Goal: Task Accomplishment & Management: Complete application form

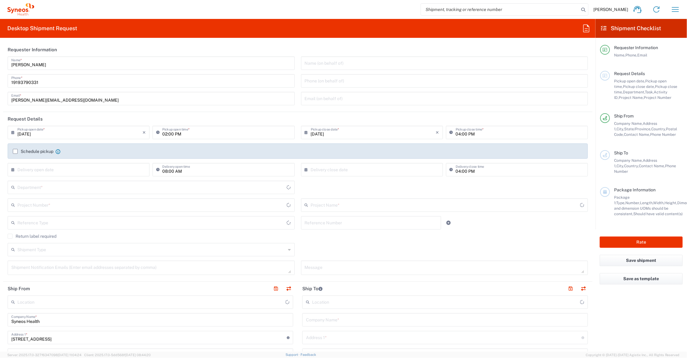
type input "[GEOGRAPHIC_DATA]"
type input "[US_STATE]"
type input "6156"
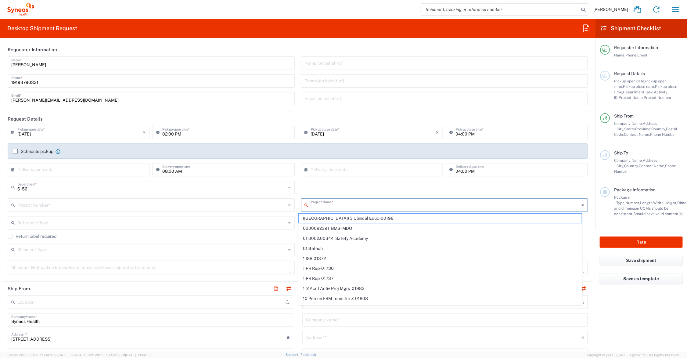
click at [331, 205] on input "text" at bounding box center [445, 204] width 269 height 11
type input "707"
type input "Syneos Health Communications-[GEOGRAPHIC_DATA] [GEOGRAPHIC_DATA]"
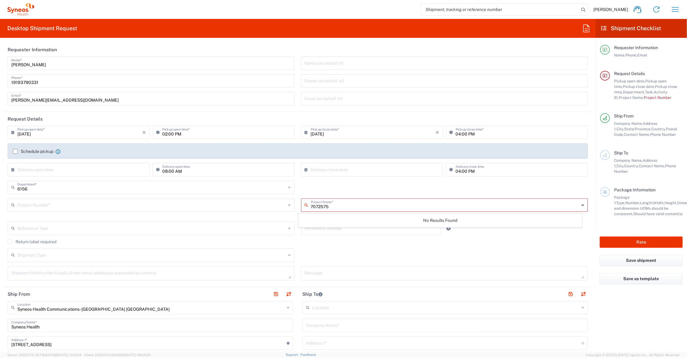
type input "7072575"
click at [60, 204] on input "text" at bounding box center [151, 204] width 269 height 11
type input "7072575"
